Goal: Task Accomplishment & Management: Manage account settings

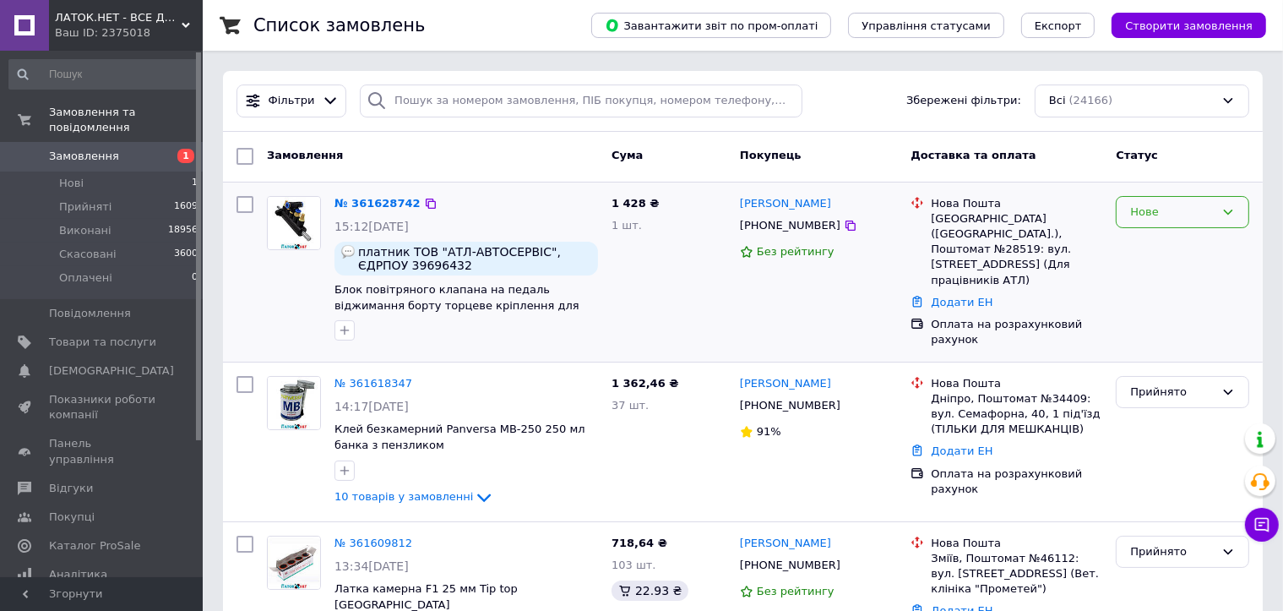
click at [1132, 216] on div "Нове" at bounding box center [1172, 213] width 84 height 18
click at [1132, 254] on li "Прийнято" at bounding box center [1182, 246] width 132 height 31
click at [417, 201] on icon at bounding box center [422, 203] width 10 height 10
click at [243, 204] on input "checkbox" at bounding box center [244, 204] width 17 height 17
checkbox input "true"
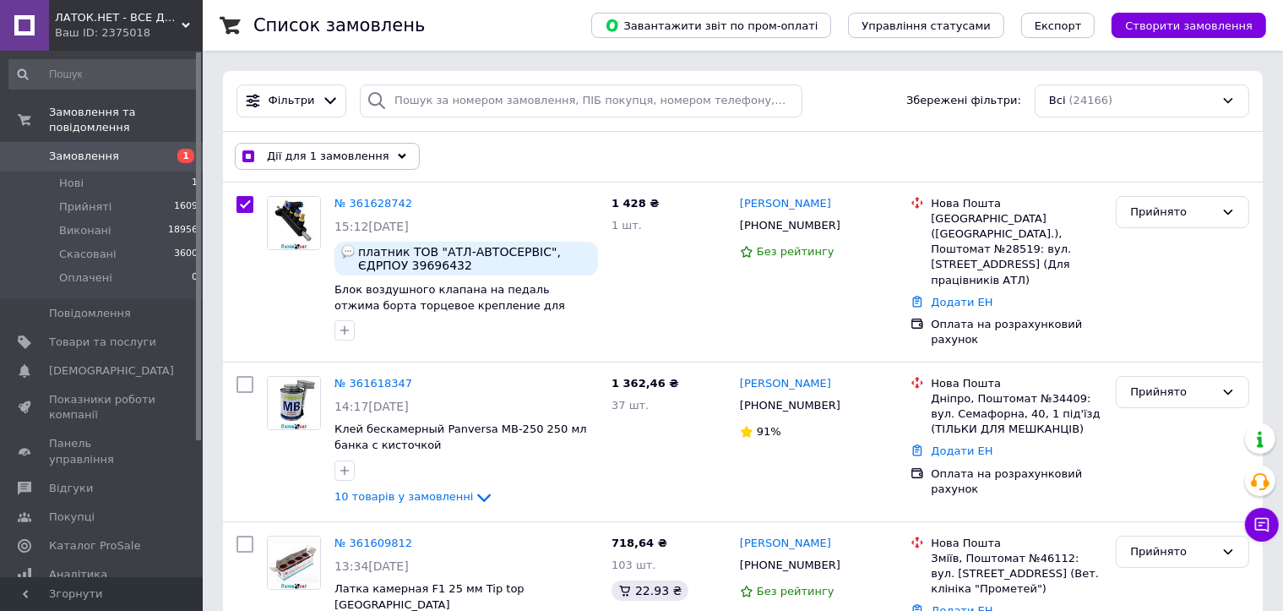
click at [328, 166] on div "Дії для 1 замовлення" at bounding box center [327, 156] width 185 height 27
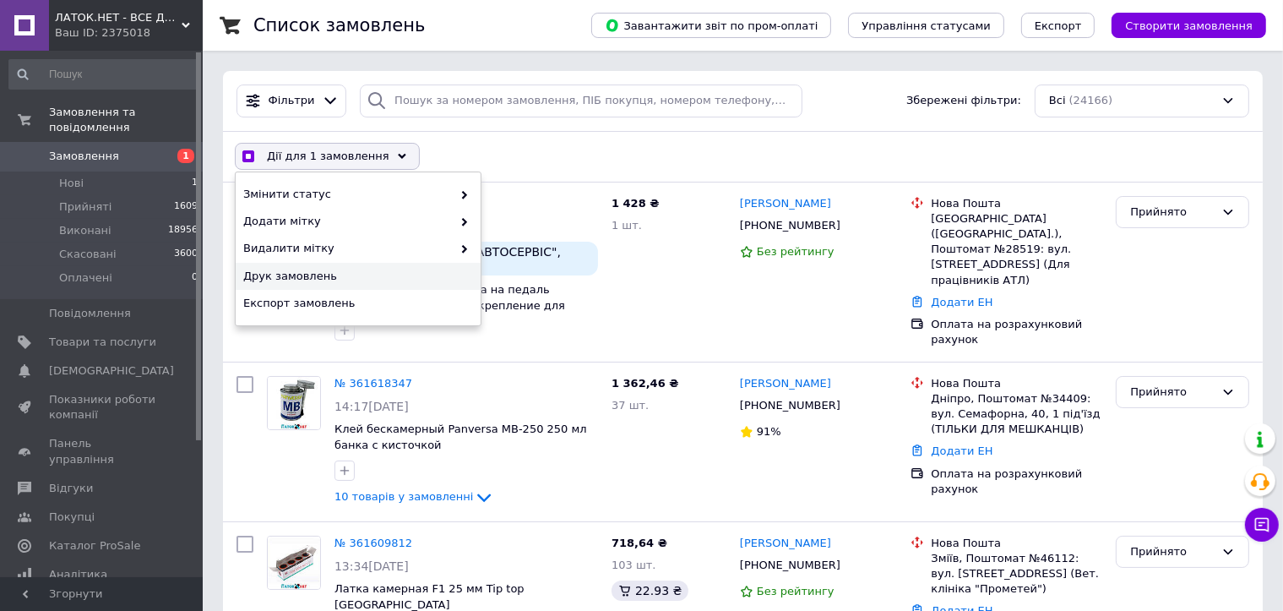
checkbox input "true"
click at [329, 283] on div "Друк замовлень" at bounding box center [358, 276] width 245 height 27
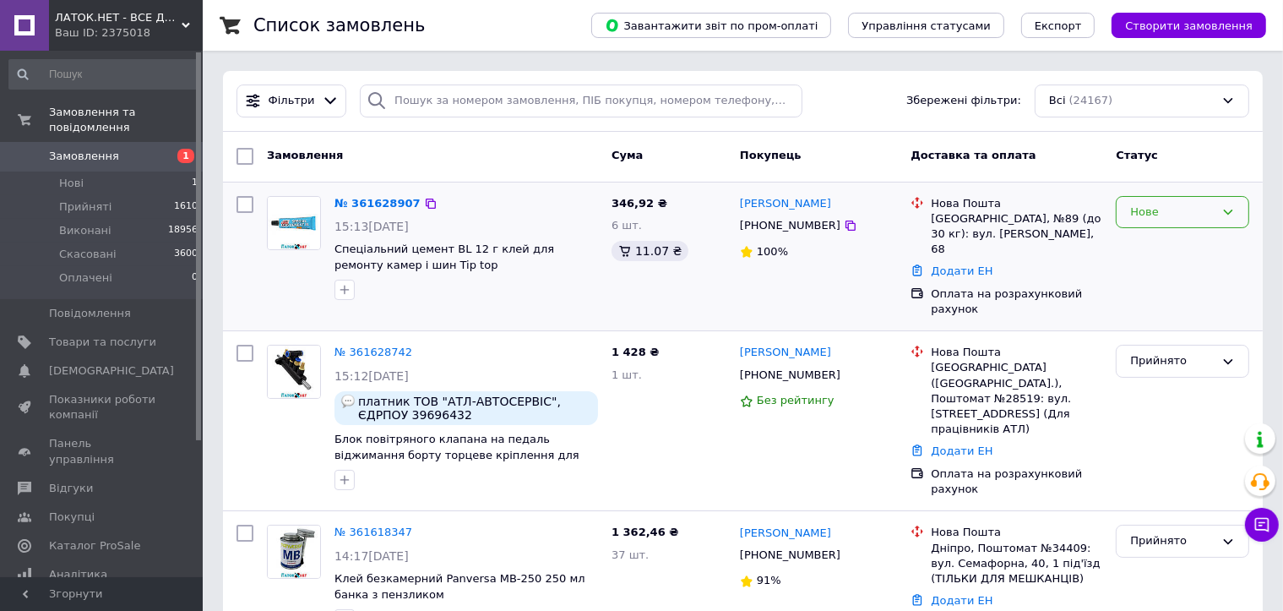
click at [1195, 204] on div "Нове" at bounding box center [1172, 213] width 84 height 18
click at [1197, 248] on li "Прийнято" at bounding box center [1182, 246] width 132 height 31
click at [424, 202] on icon at bounding box center [431, 204] width 14 height 14
click at [242, 202] on input "checkbox" at bounding box center [244, 204] width 17 height 17
checkbox input "true"
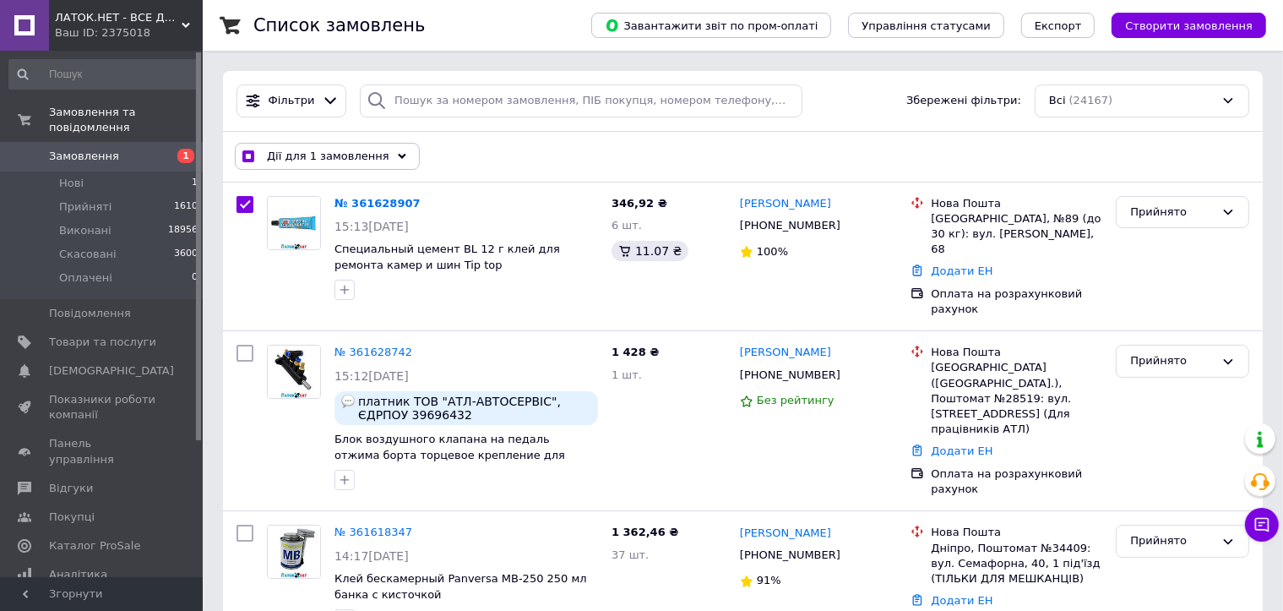
click at [337, 155] on span "Дії для 1 замовлення" at bounding box center [328, 156] width 122 height 15
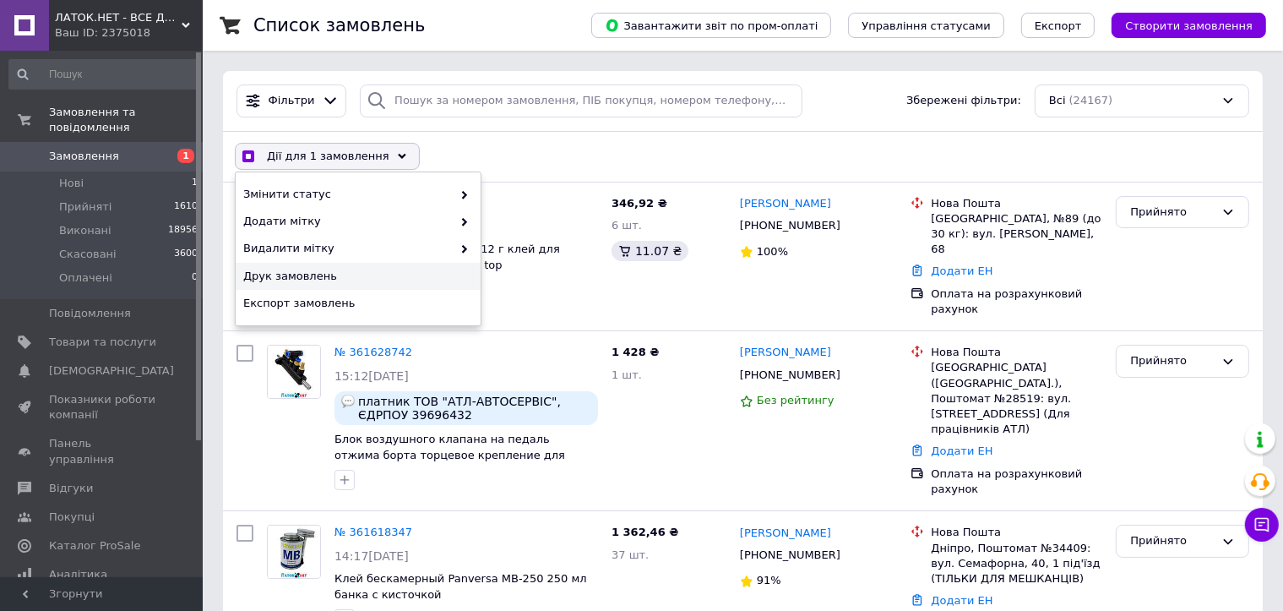
checkbox input "true"
click at [318, 276] on span "Друк замовлень" at bounding box center [355, 276] width 225 height 15
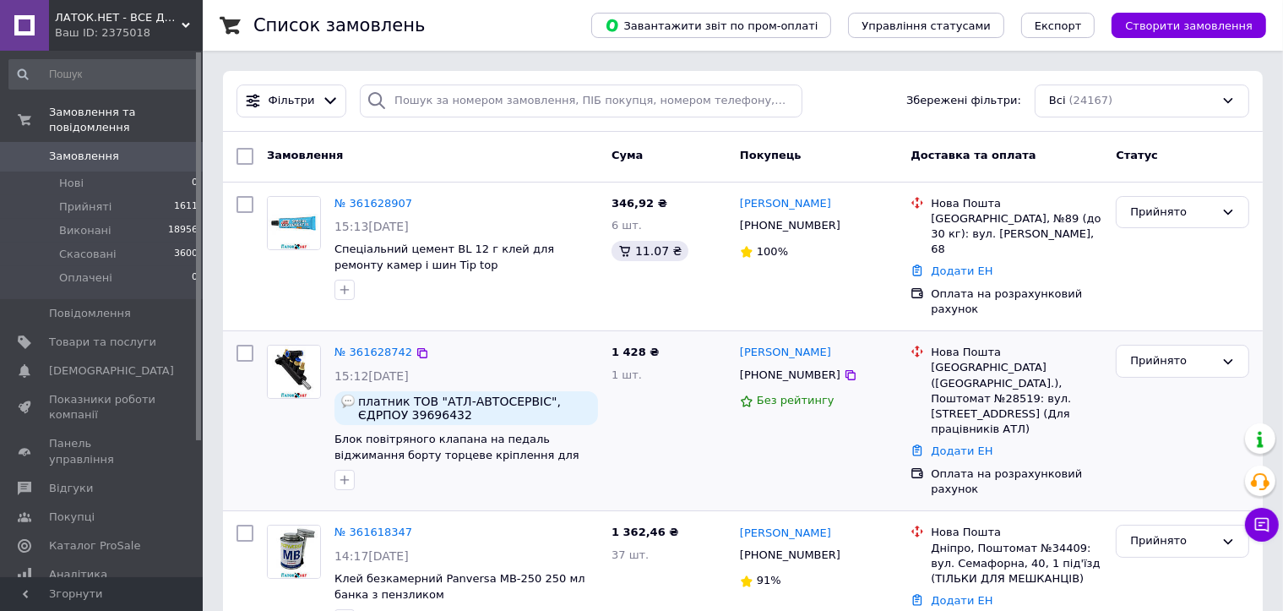
drag, startPoint x: 689, startPoint y: 583, endPoint x: 622, endPoint y: 429, distance: 167.6
click at [689, 583] on div "1 362,46 ₴ 37 шт." at bounding box center [669, 590] width 128 height 145
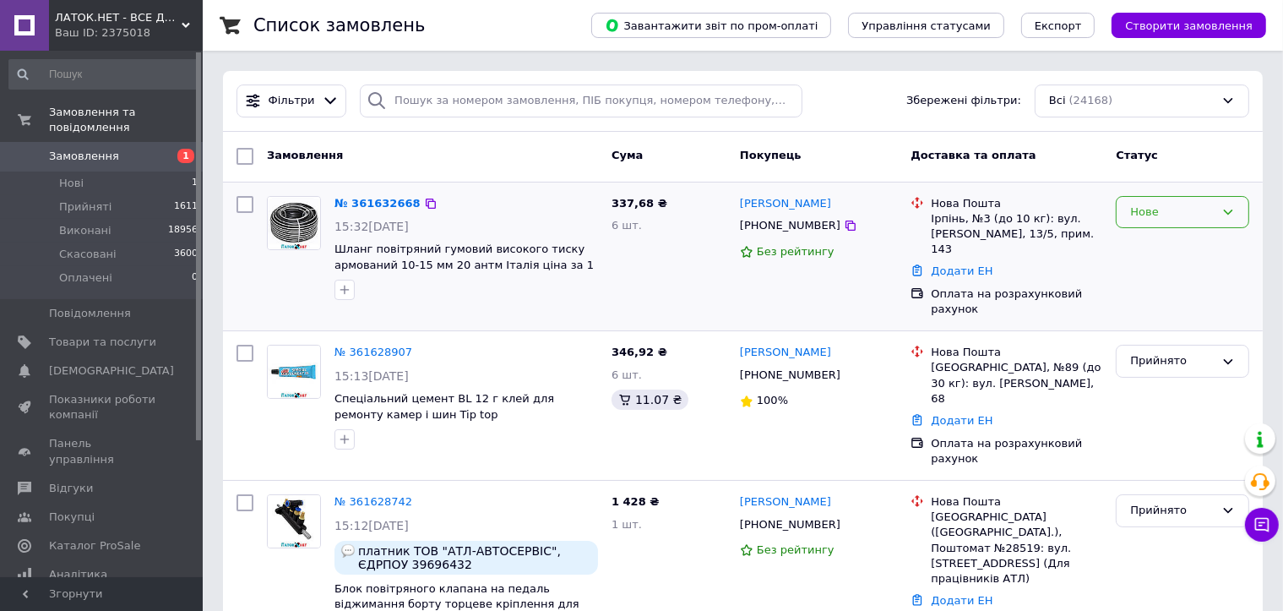
click at [1153, 207] on div "Нове" at bounding box center [1172, 213] width 84 height 18
click at [1152, 252] on li "Прийнято" at bounding box center [1182, 246] width 132 height 31
click at [424, 202] on icon at bounding box center [431, 204] width 14 height 14
click at [238, 210] on input "checkbox" at bounding box center [244, 204] width 17 height 17
checkbox input "true"
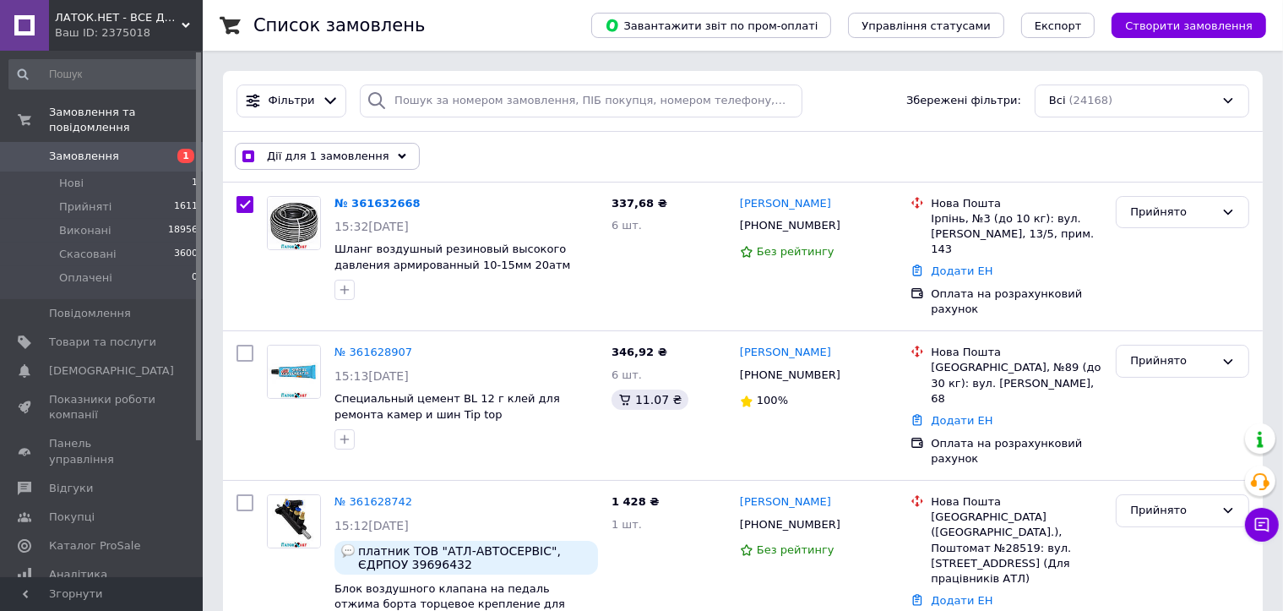
click at [335, 164] on div "Дії для 1 замовлення" at bounding box center [327, 156] width 185 height 27
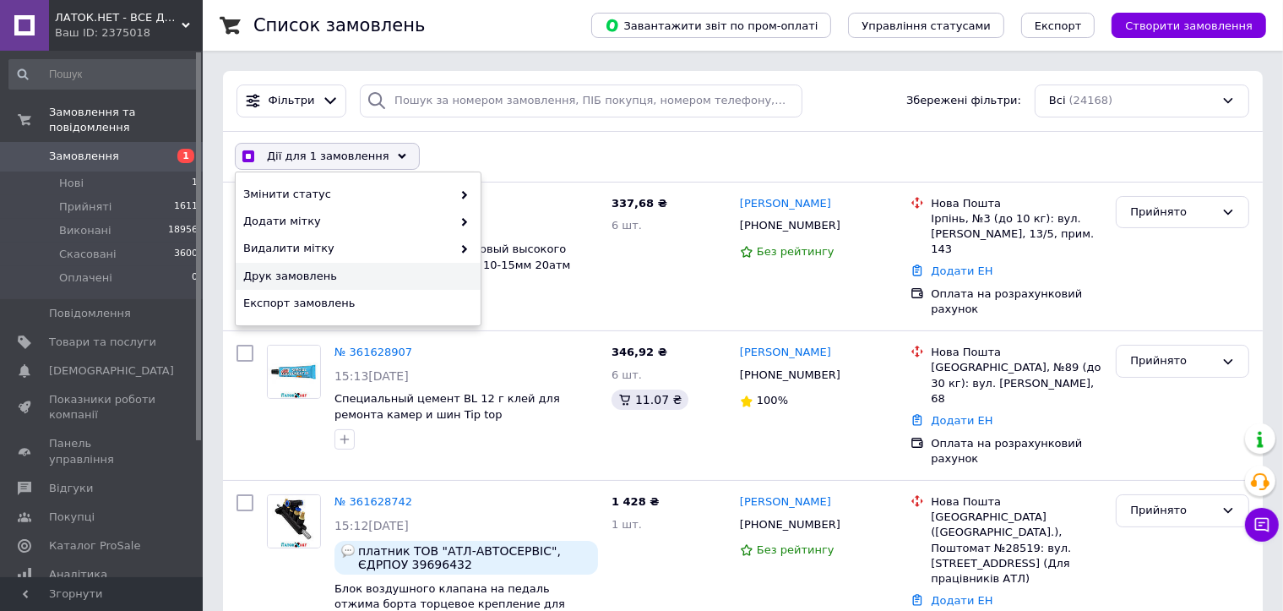
click at [320, 269] on span "Друк замовлень" at bounding box center [355, 276] width 225 height 15
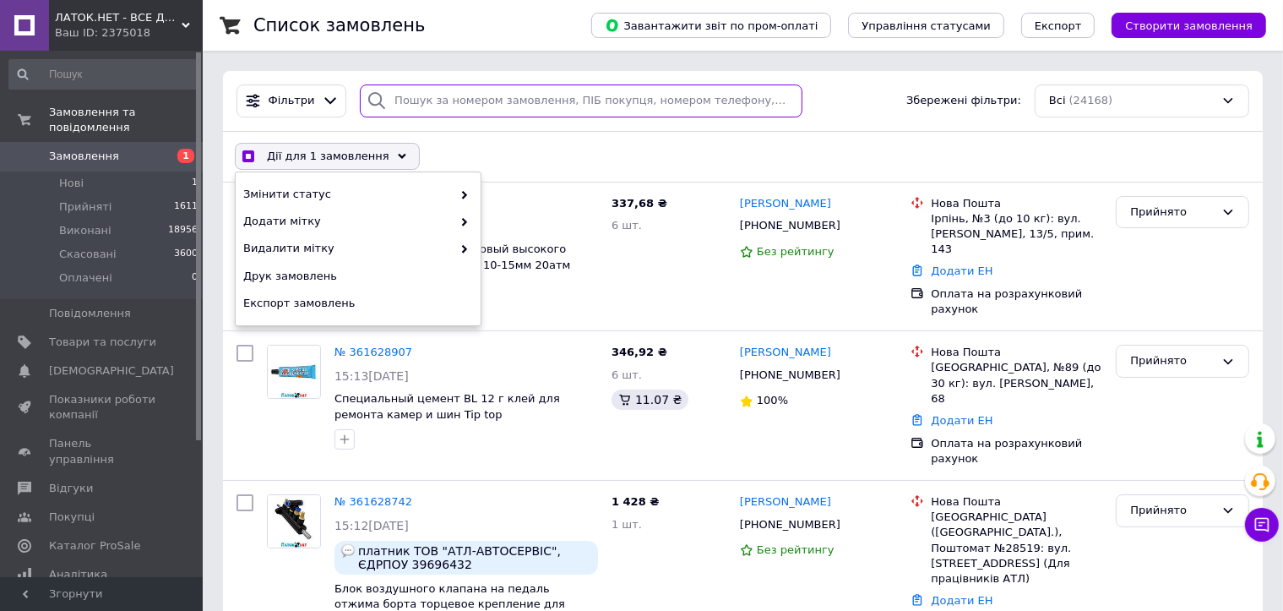
click at [466, 109] on input "search" at bounding box center [581, 100] width 443 height 33
checkbox input "true"
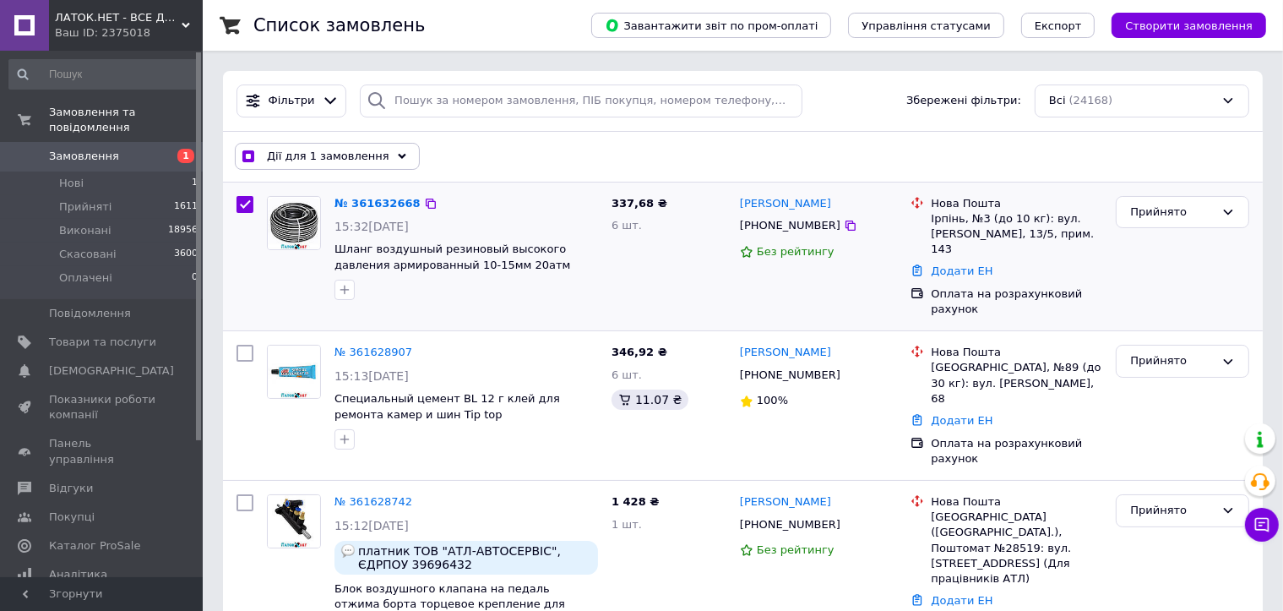
click at [238, 205] on input "checkbox" at bounding box center [244, 204] width 17 height 17
checkbox input "false"
